Goal: Transaction & Acquisition: Download file/media

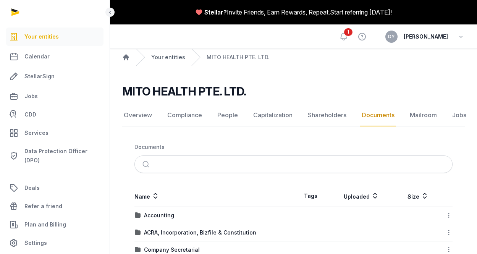
click at [170, 60] on link "Your entities" at bounding box center [168, 57] width 34 height 8
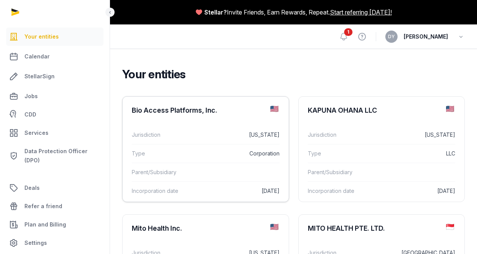
click at [154, 110] on div "Bio Access Platforms, Inc." at bounding box center [175, 110] width 86 height 9
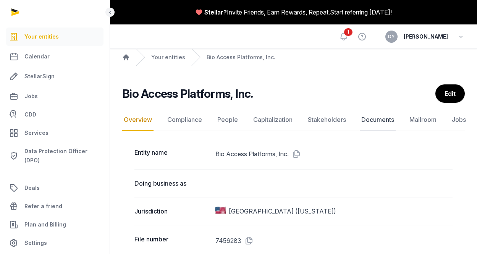
click at [362, 118] on link "Documents" at bounding box center [378, 120] width 36 height 22
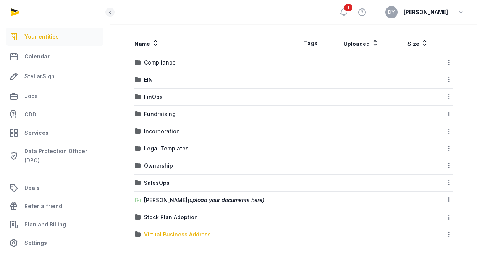
scroll to position [157, 0]
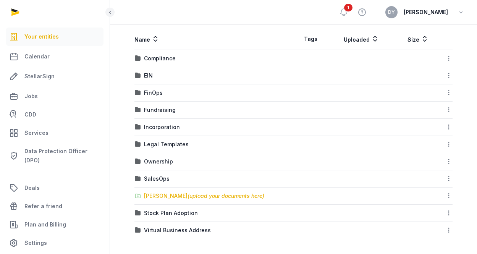
click at [187, 196] on span "(upload your documents here)" at bounding box center [225, 195] width 77 height 6
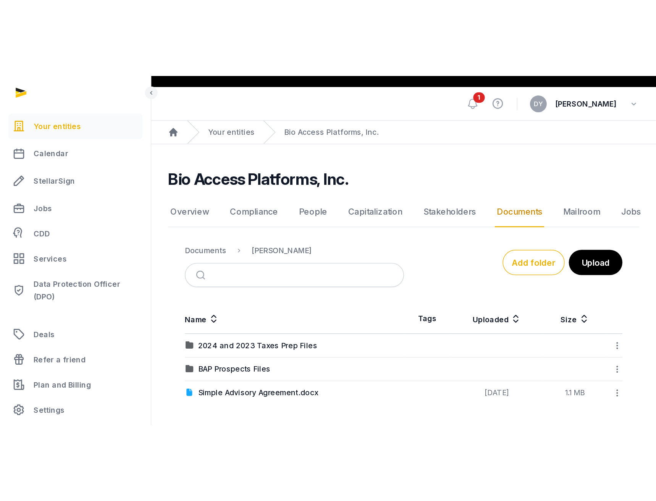
scroll to position [0, 0]
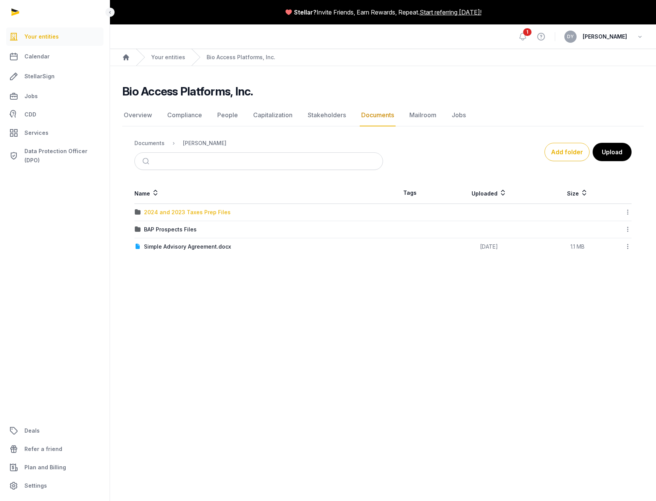
click at [194, 209] on div "2024 and 2023 Taxes Prep Files" at bounding box center [187, 212] width 87 height 8
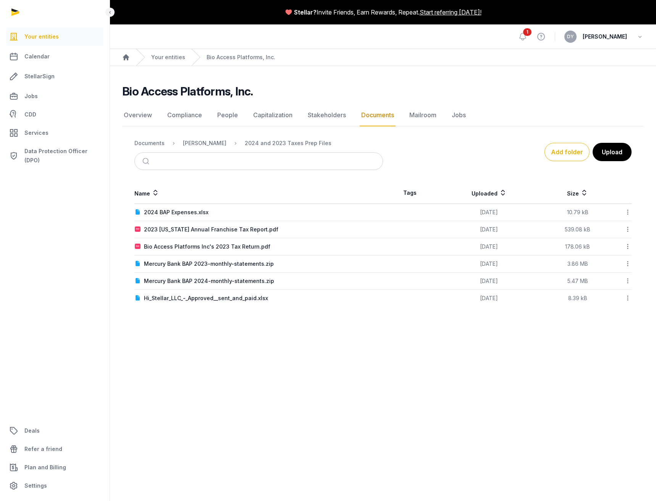
drag, startPoint x: 207, startPoint y: 246, endPoint x: 197, endPoint y: 327, distance: 81.5
click at [167, 254] on main "Stellar? Invite Friends, Earn Rewards, Repeat. Start referring [DATE]! Open sid…" at bounding box center [328, 250] width 656 height 501
click at [368, 117] on link "Documents" at bounding box center [378, 115] width 36 height 22
click at [216, 144] on div "[PERSON_NAME]" at bounding box center [205, 143] width 44 height 8
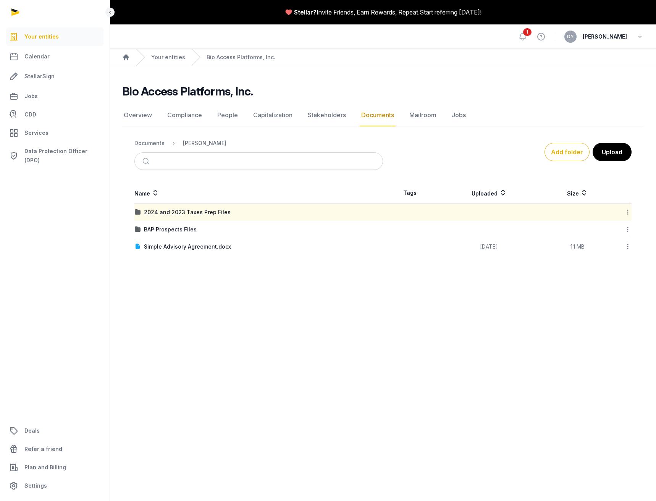
click at [482, 213] on div at bounding box center [623, 212] width 18 height 11
click at [482, 233] on div "Download Folder" at bounding box center [600, 232] width 61 height 14
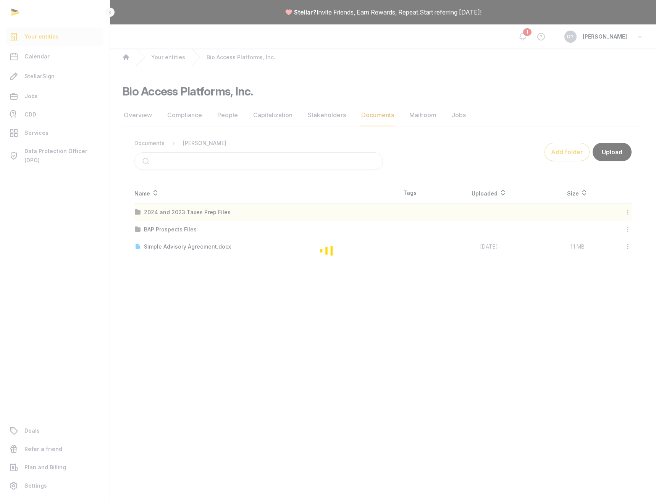
click at [184, 229] on div "Loading" at bounding box center [328, 250] width 656 height 501
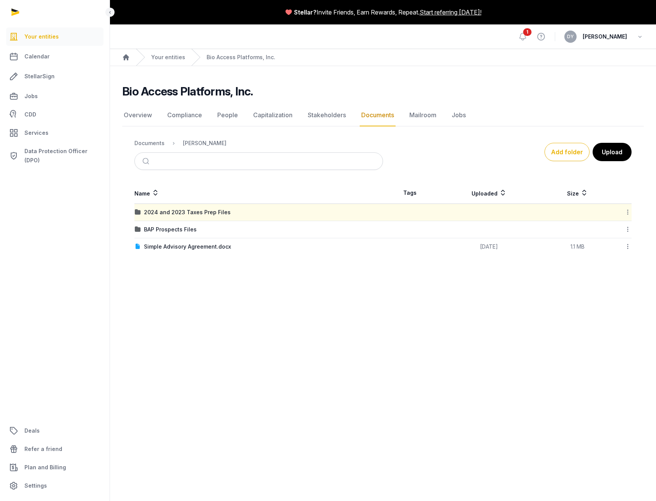
click at [184, 229] on div "BAP Prospects Files" at bounding box center [170, 230] width 53 height 8
